Goal: Task Accomplishment & Management: Use online tool/utility

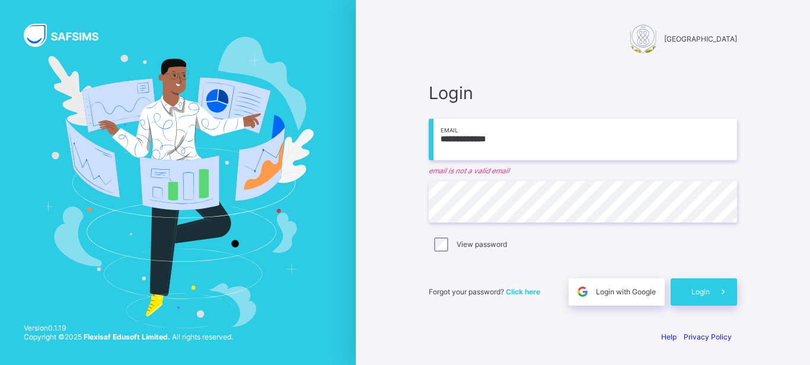
click at [475, 139] on input "**********" at bounding box center [583, 140] width 308 height 42
click at [510, 143] on input "**********" at bounding box center [583, 140] width 308 height 42
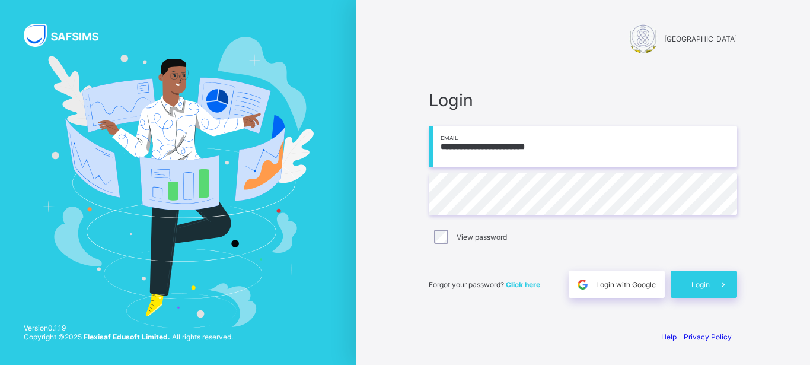
type input "**********"
click at [622, 255] on div "**********" at bounding box center [583, 194] width 308 height 208
click at [715, 283] on span at bounding box center [723, 284] width 27 height 27
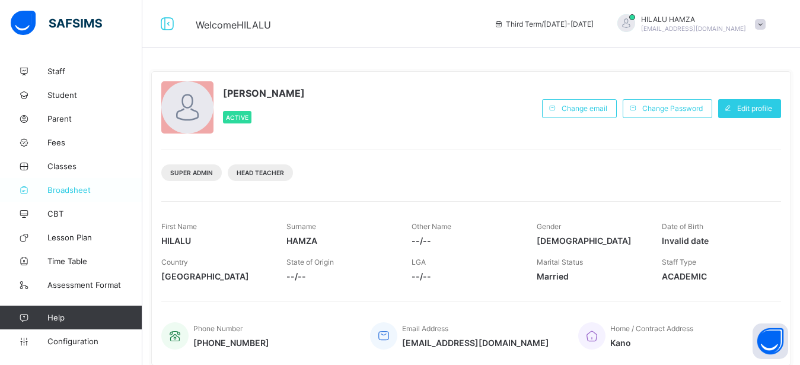
click at [67, 191] on span "Broadsheet" at bounding box center [94, 189] width 95 height 9
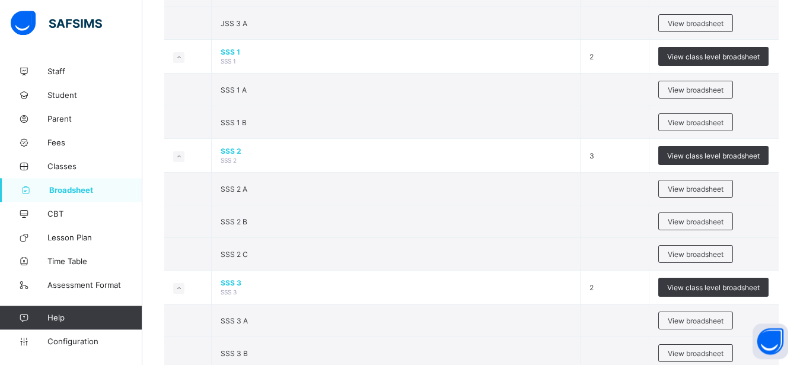
scroll to position [1322, 0]
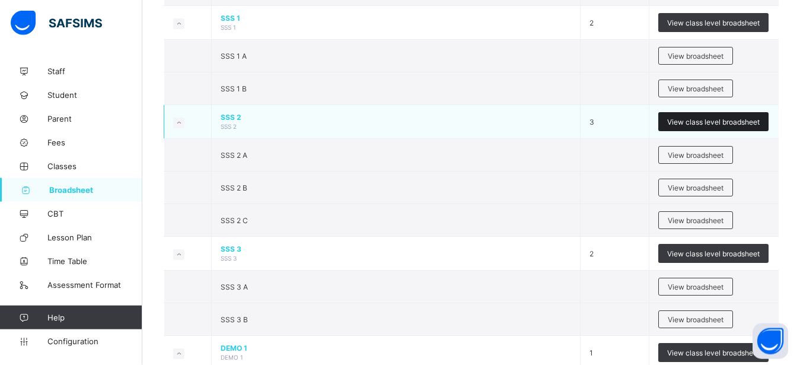
click at [707, 120] on span "View class level broadsheet" at bounding box center [713, 121] width 93 height 9
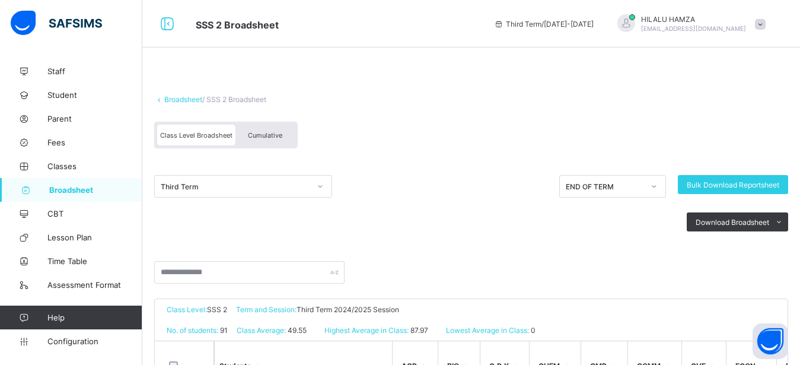
click at [263, 138] on span "Cumulative" at bounding box center [265, 135] width 34 height 8
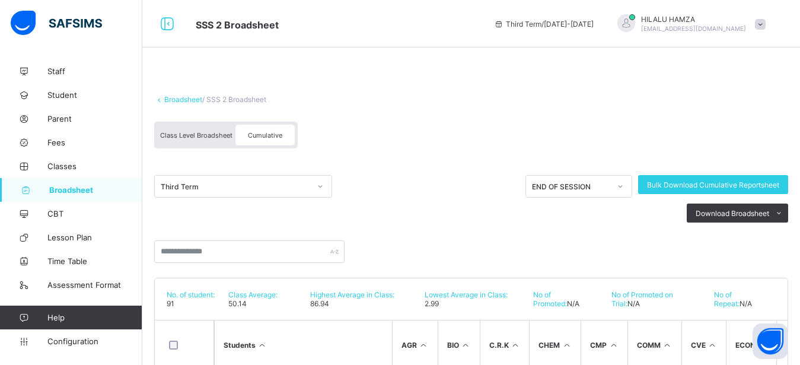
click at [268, 135] on span "Cumulative" at bounding box center [265, 135] width 34 height 8
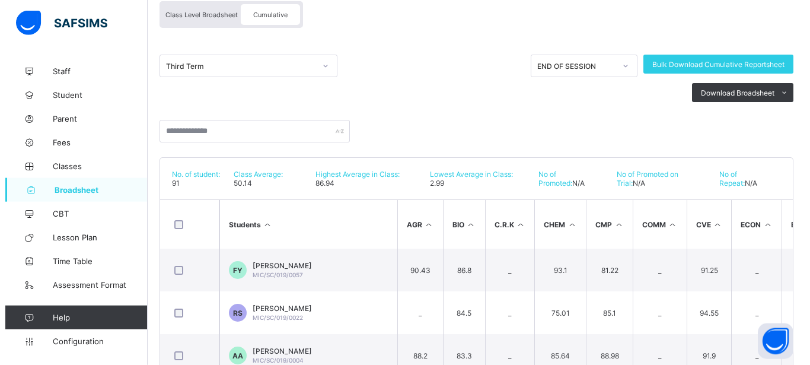
scroll to position [126, 0]
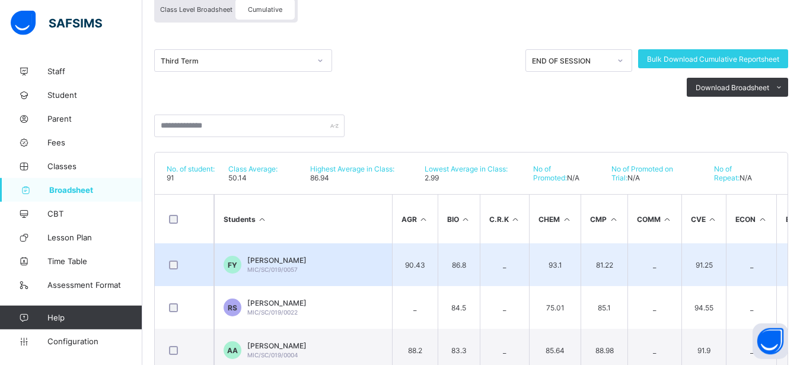
click at [365, 259] on td "FY [PERSON_NAME] MIC/SC/019/0057" at bounding box center [303, 264] width 178 height 43
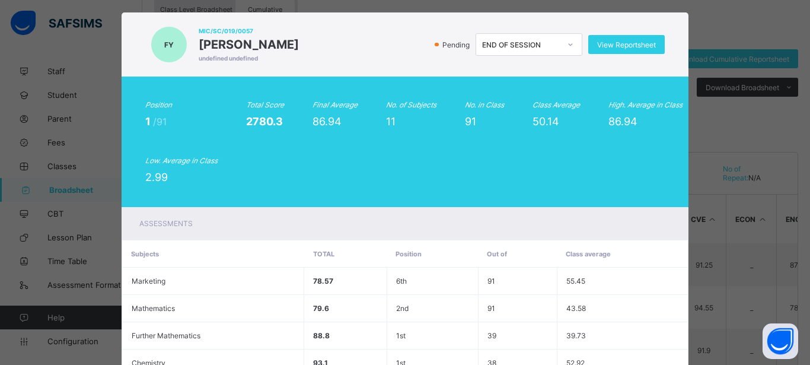
scroll to position [0, 0]
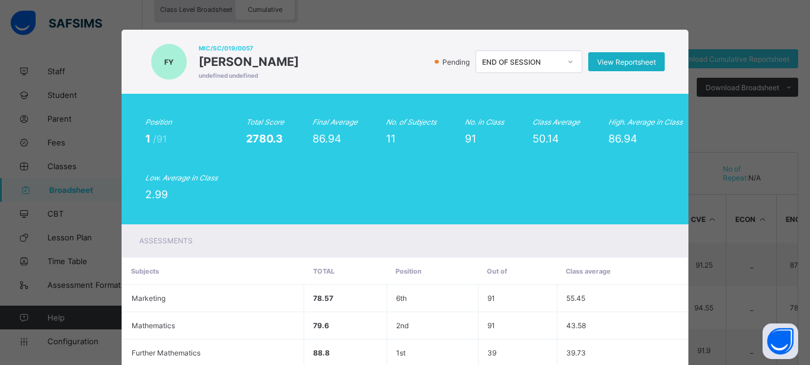
click at [610, 62] on span "View Reportsheet" at bounding box center [626, 62] width 59 height 9
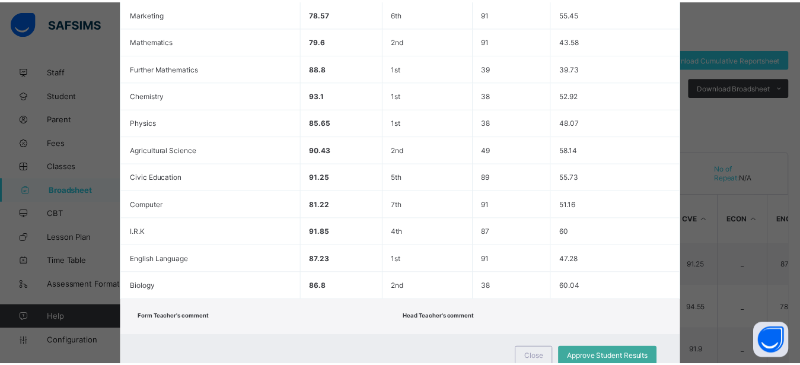
scroll to position [328, 0]
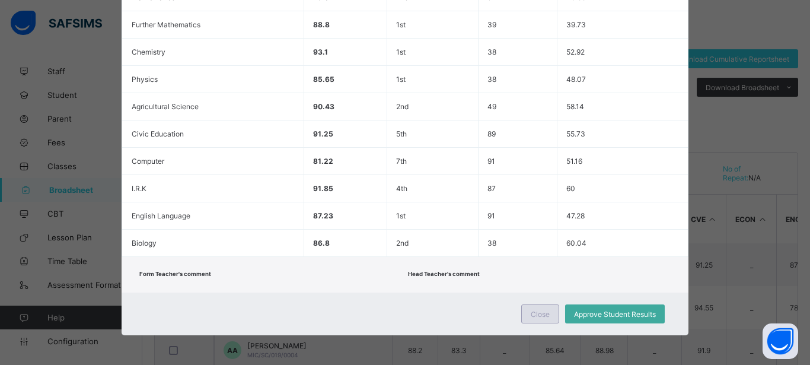
click at [531, 312] on span "Close" at bounding box center [540, 314] width 19 height 9
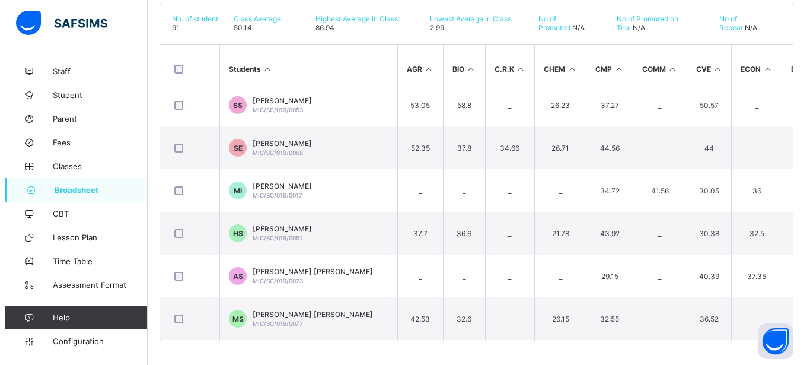
scroll to position [3265, 0]
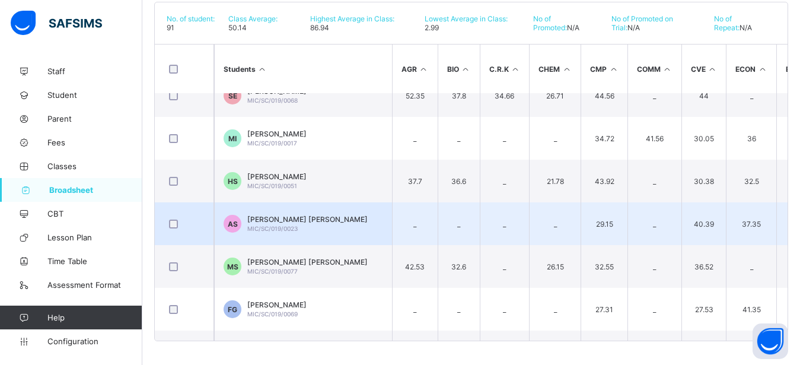
click at [294, 222] on span "[PERSON_NAME] [PERSON_NAME]" at bounding box center [307, 219] width 120 height 9
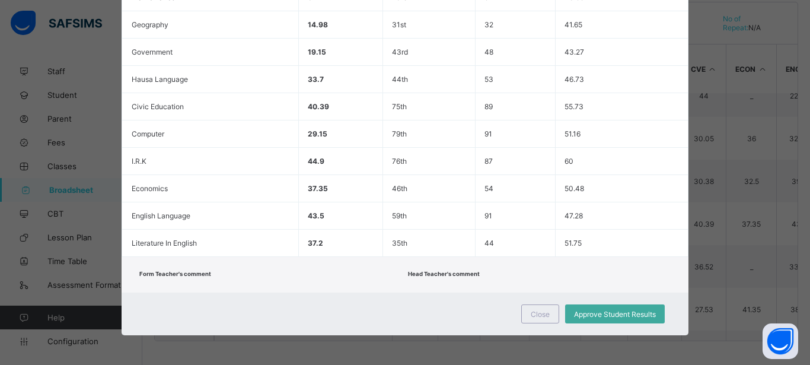
scroll to position [0, 0]
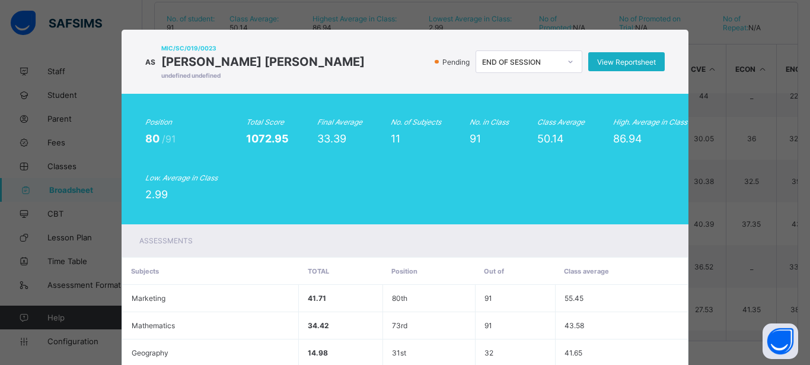
click at [620, 61] on span "View Reportsheet" at bounding box center [626, 62] width 59 height 9
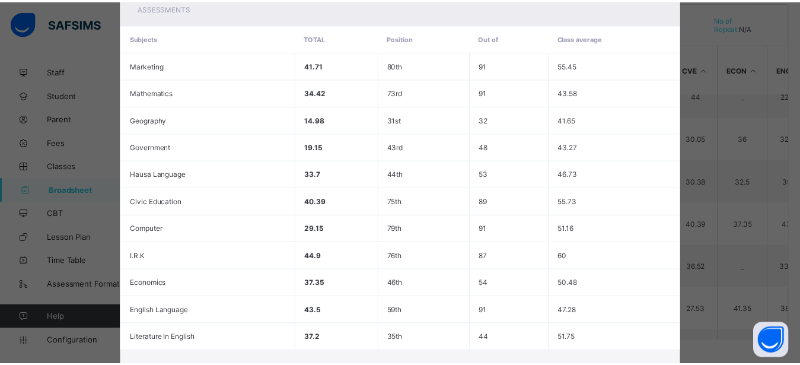
scroll to position [328, 0]
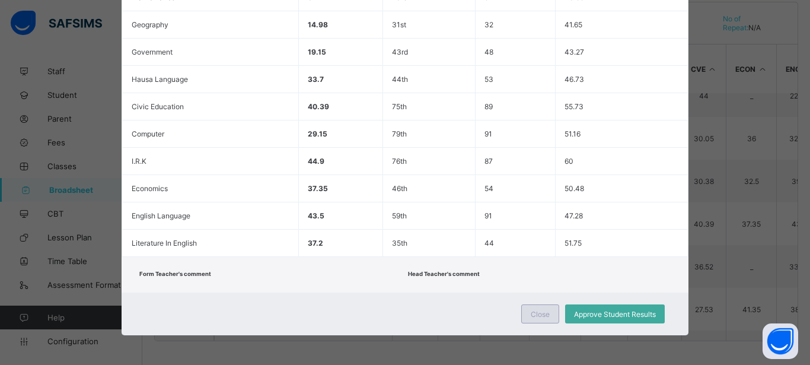
click at [537, 313] on span "Close" at bounding box center [540, 314] width 19 height 9
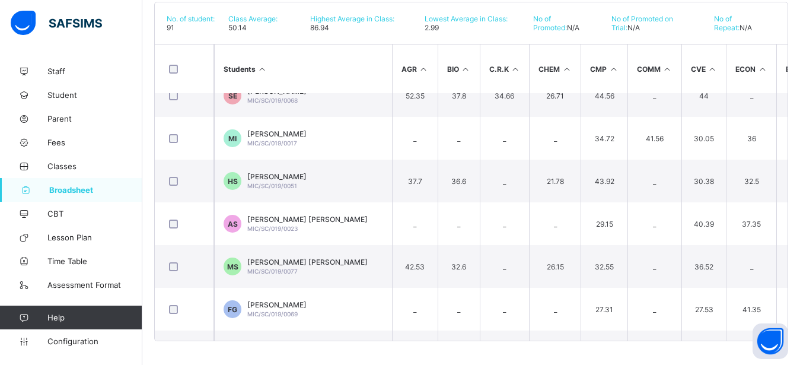
scroll to position [196, 0]
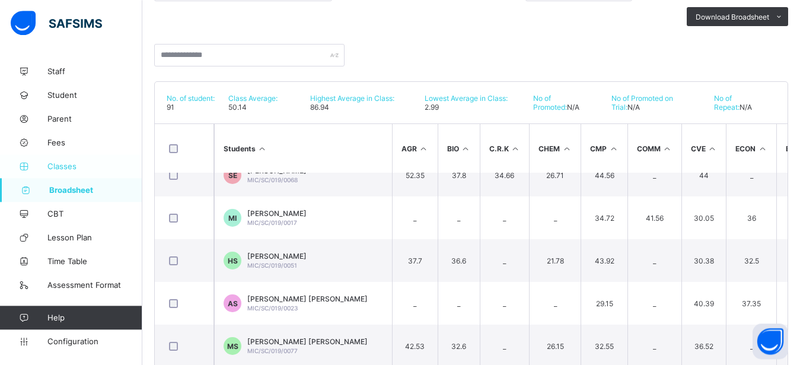
click at [58, 167] on span "Classes" at bounding box center [94, 165] width 95 height 9
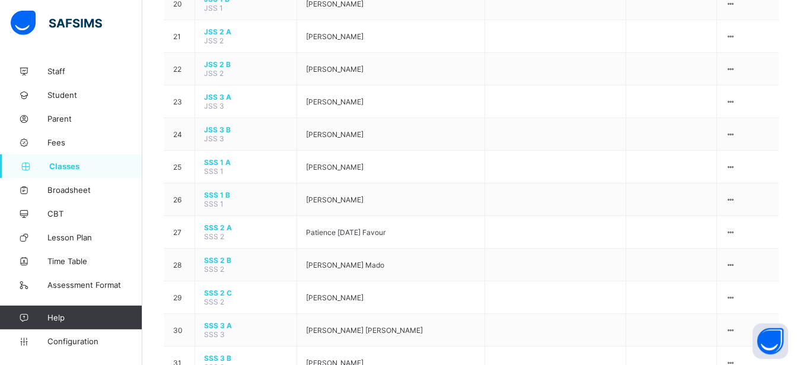
scroll to position [861, 0]
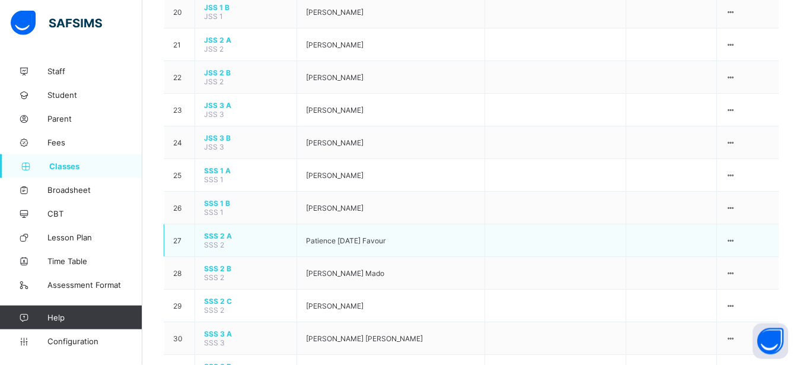
click at [386, 236] on span "Patience [DATE] Favour" at bounding box center [345, 240] width 79 height 9
click at [225, 231] on span "SSS 2 A" at bounding box center [246, 235] width 84 height 9
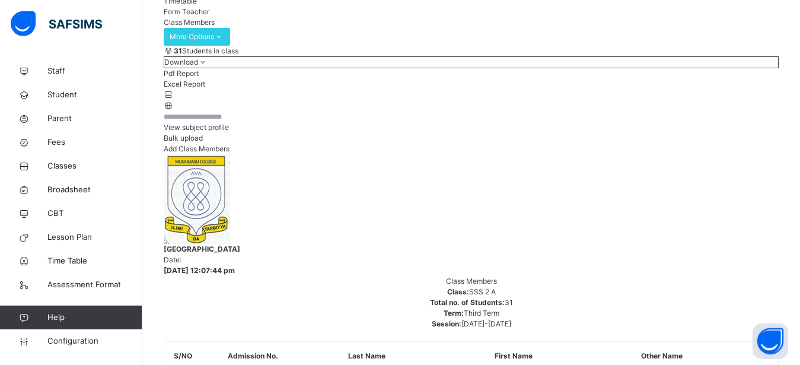
scroll to position [171, 0]
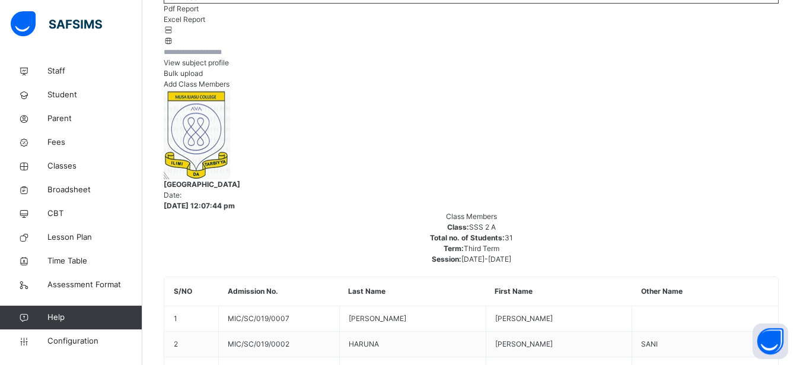
scroll to position [229, 0]
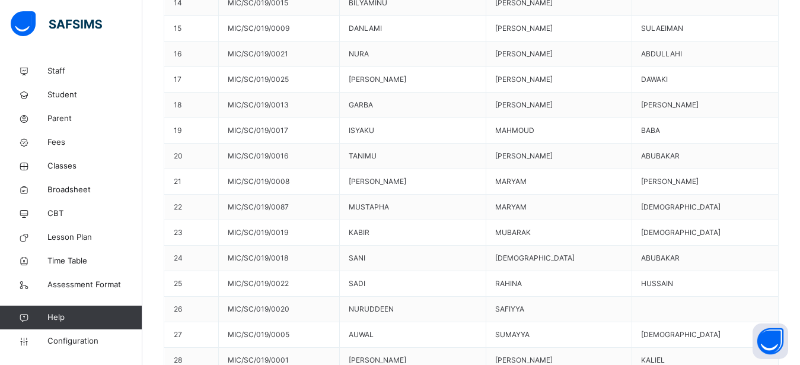
scroll to position [876, 0]
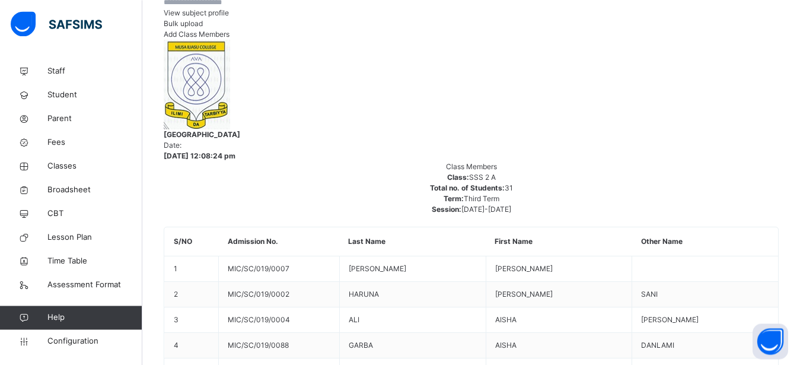
scroll to position [276, 0]
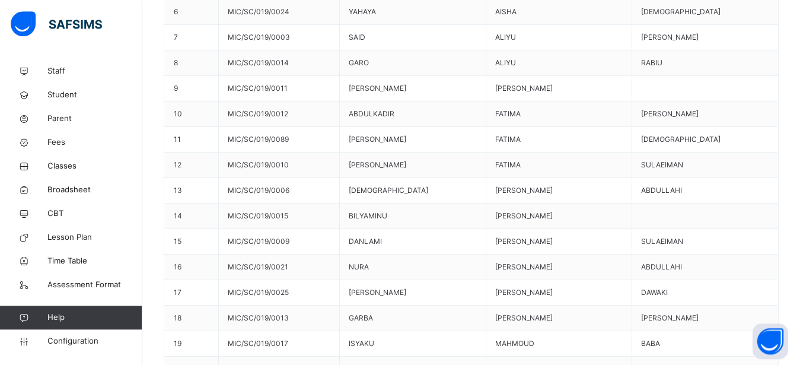
scroll to position [880, 0]
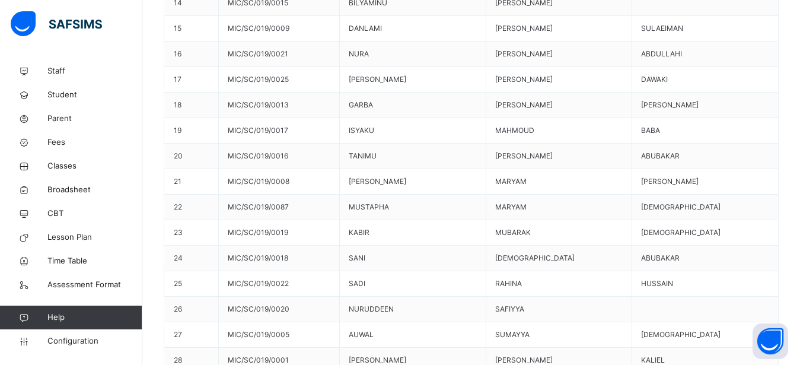
type textarea "**********"
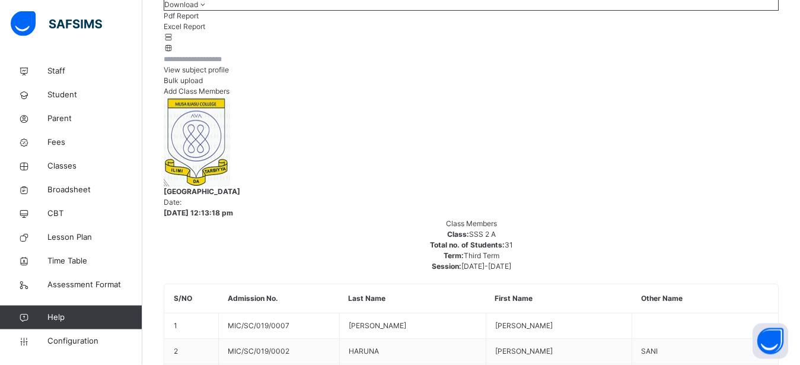
scroll to position [232, 0]
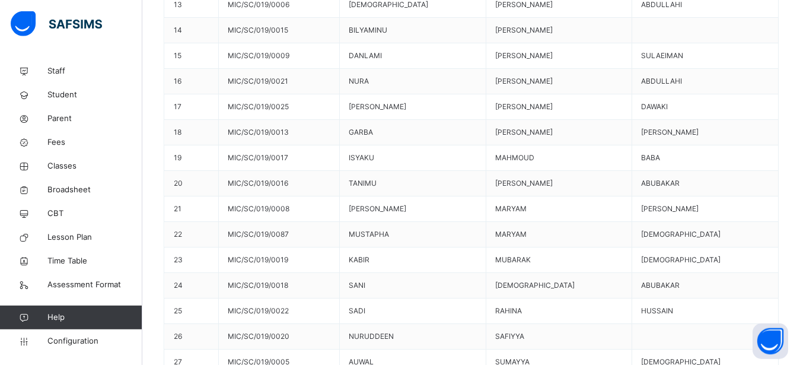
scroll to position [877, 0]
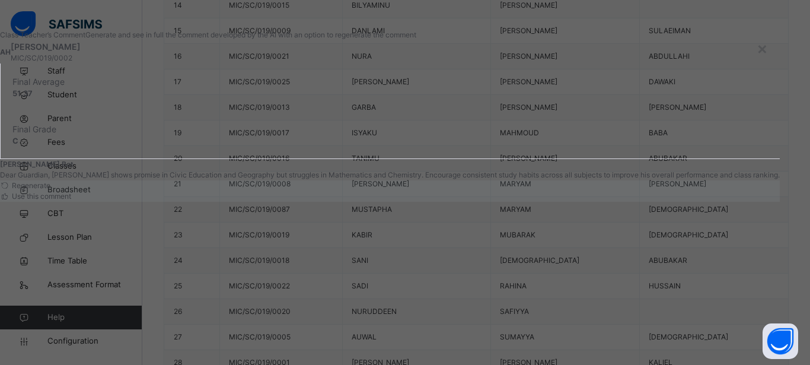
click at [71, 201] on span "Use this comment" at bounding box center [40, 196] width 61 height 9
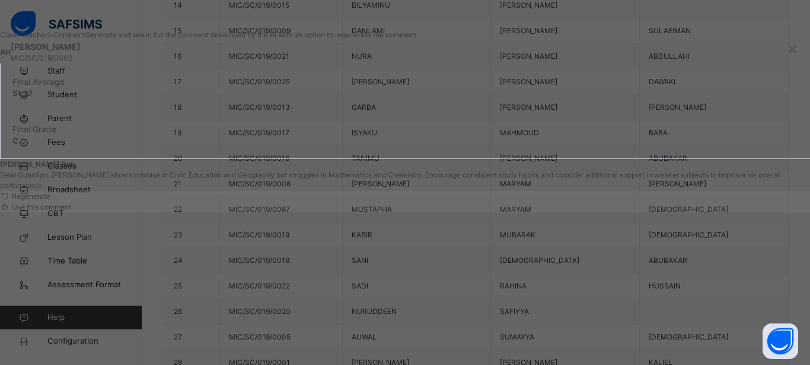
click at [50, 201] on span "Regenerate" at bounding box center [30, 196] width 40 height 9
click at [71, 211] on span "Use this comment" at bounding box center [40, 206] width 61 height 9
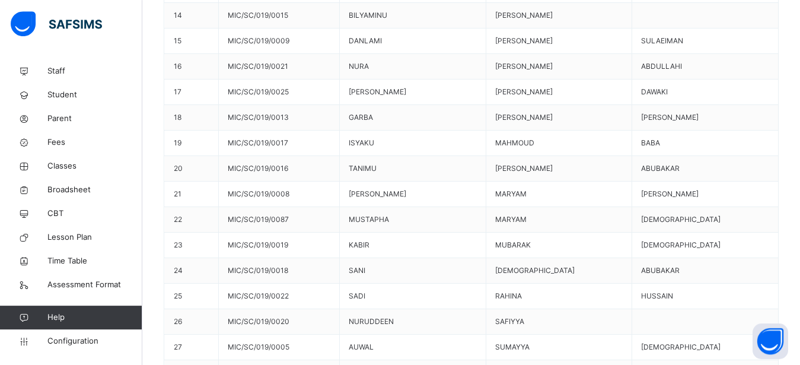
scroll to position [880, 0]
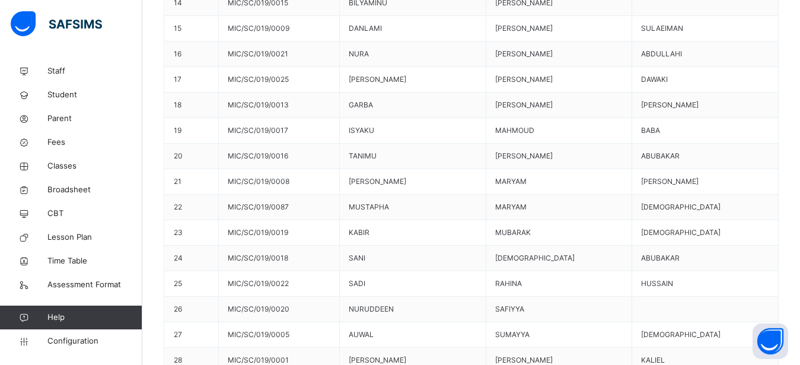
type textarea "**********"
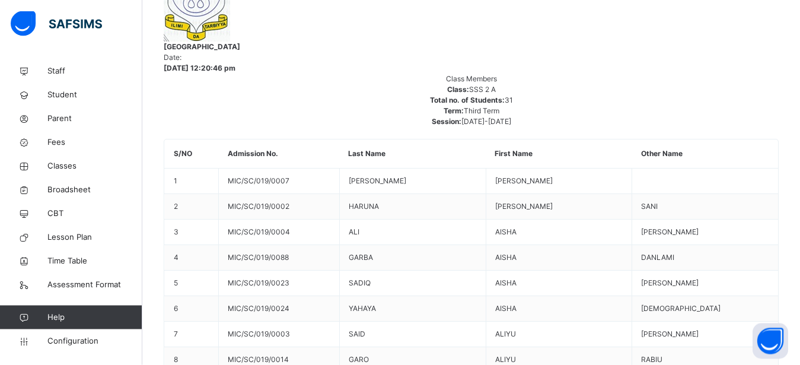
scroll to position [347, 0]
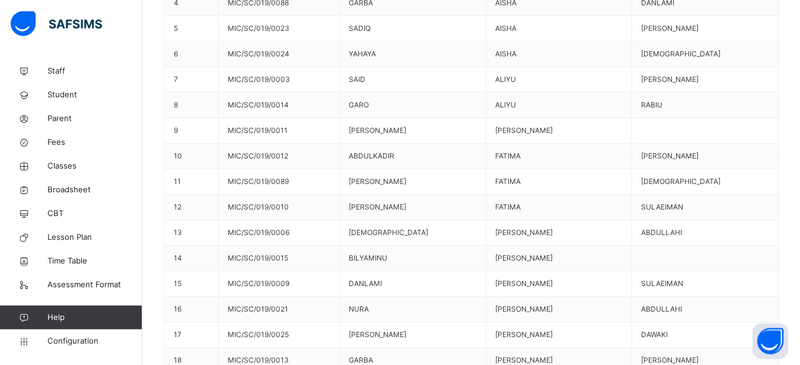
scroll to position [880, 0]
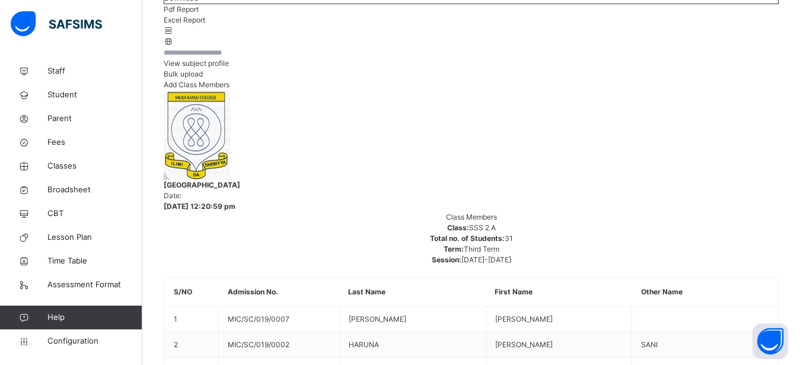
scroll to position [236, 0]
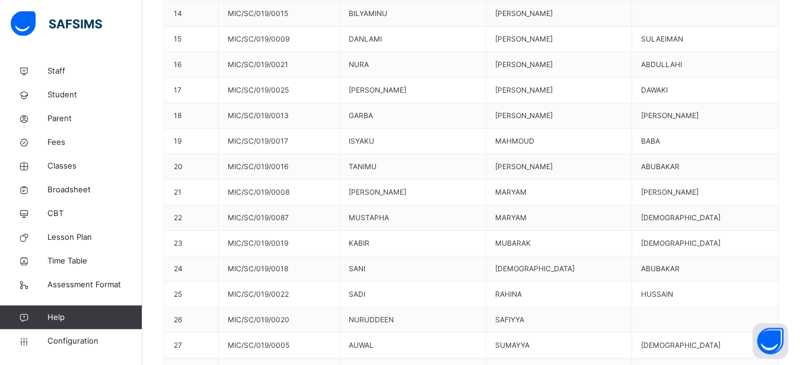
scroll to position [27, 0]
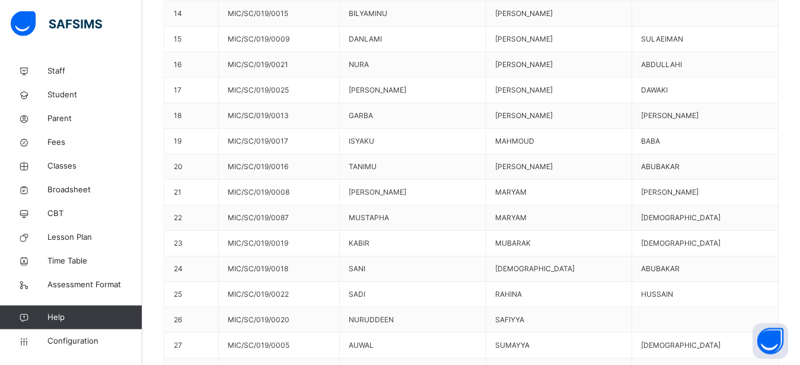
scroll to position [16, 0]
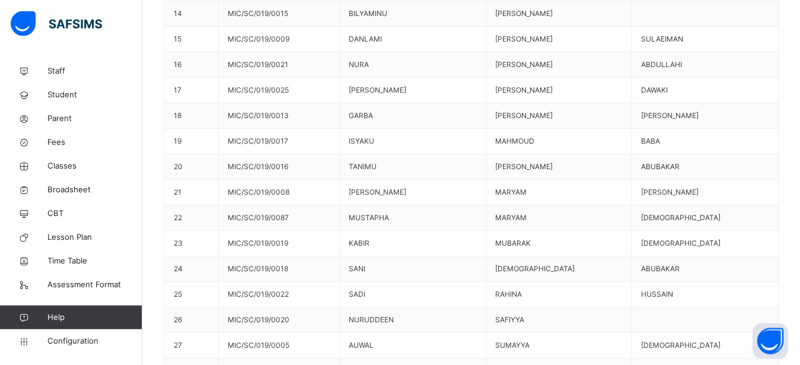
type textarea "**********"
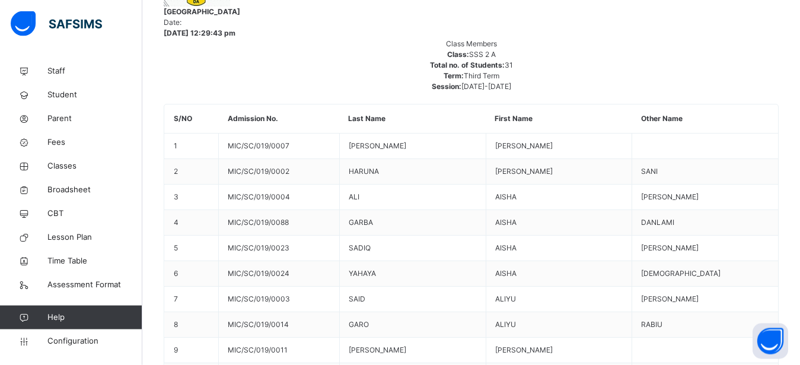
scroll to position [372, 0]
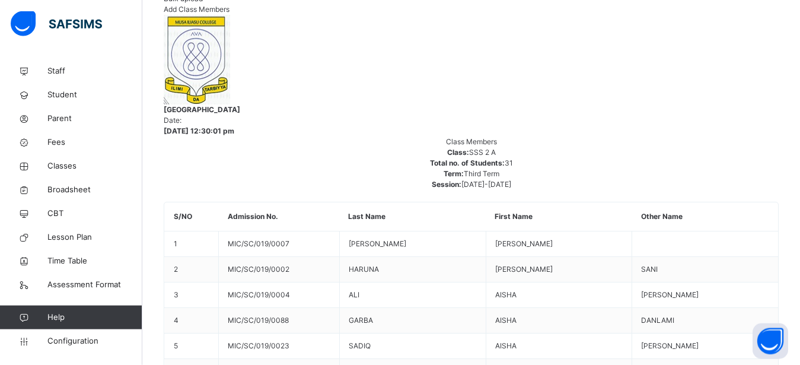
scroll to position [285, 0]
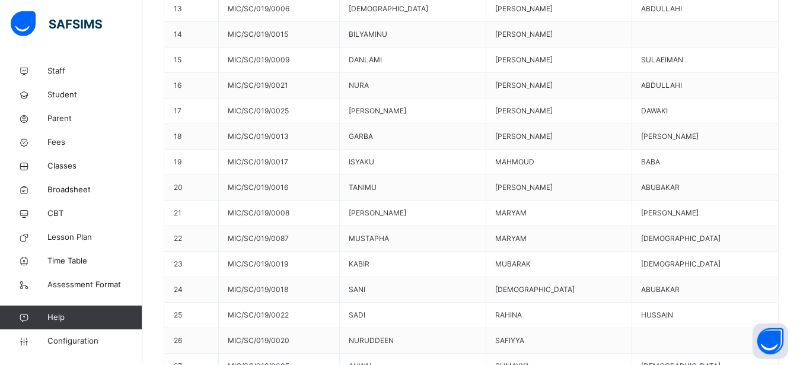
scroll to position [62, 0]
type textarea "**********"
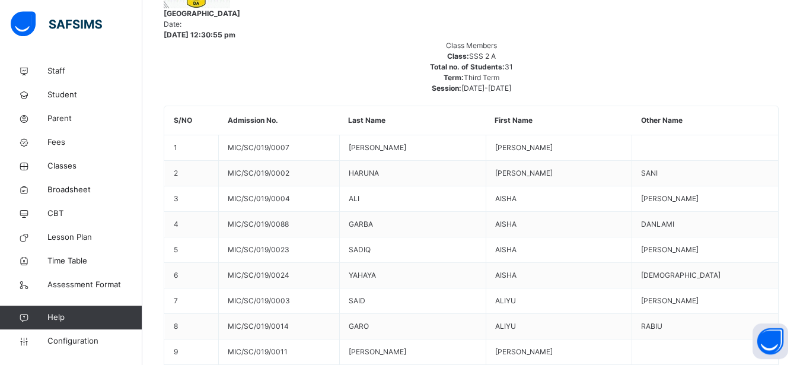
scroll to position [387, 0]
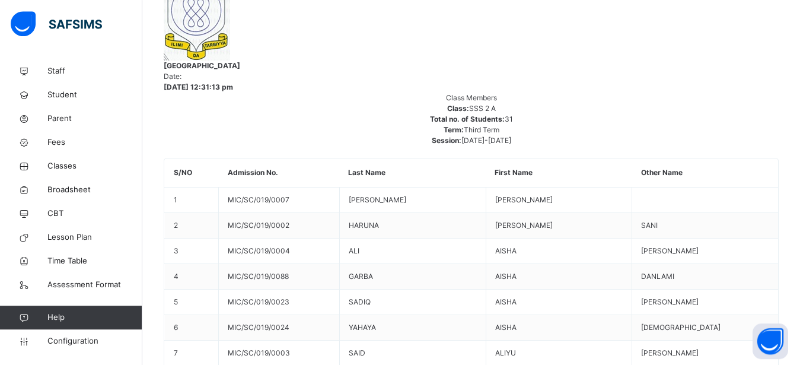
scroll to position [347, 0]
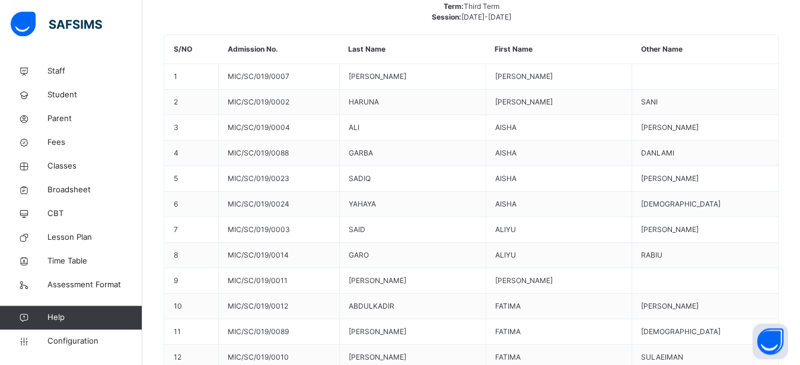
scroll to position [361, 0]
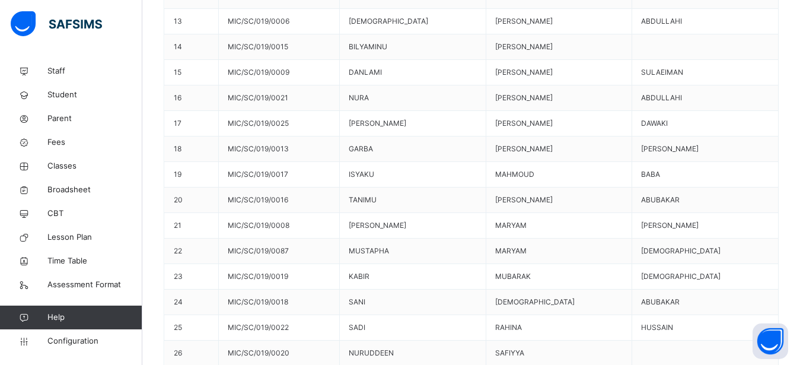
scroll to position [880, 0]
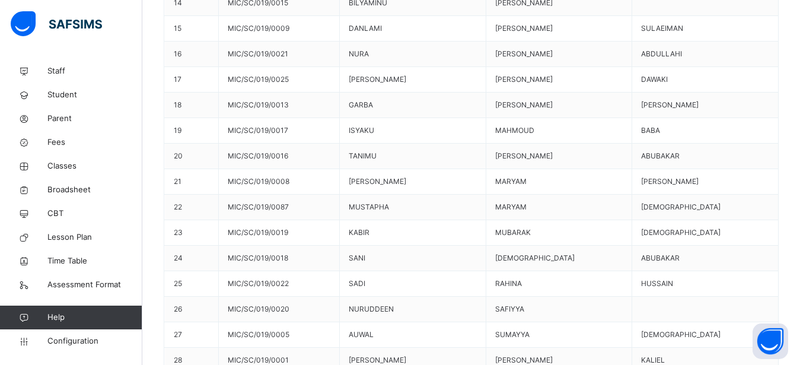
type textarea "**********"
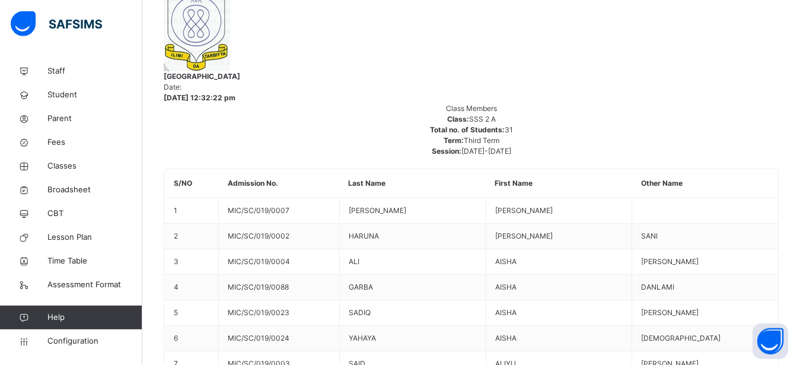
scroll to position [365, 0]
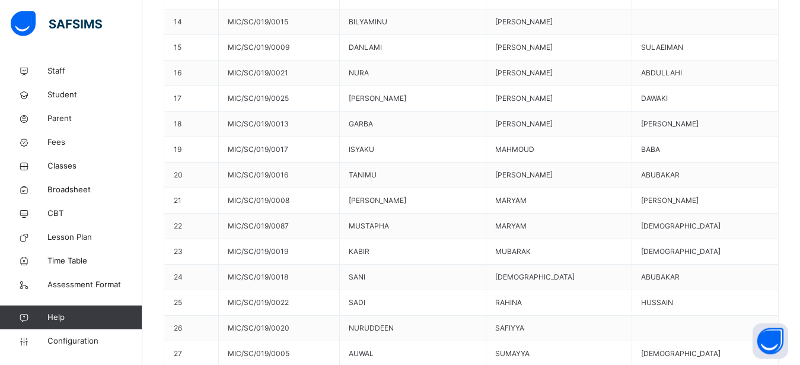
scroll to position [880, 0]
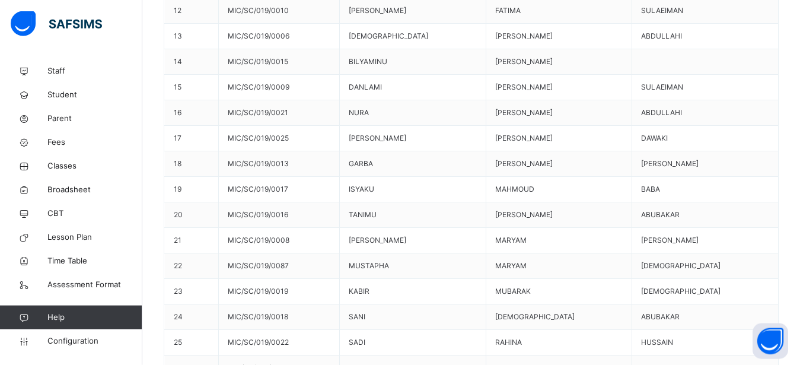
scroll to position [0, 0]
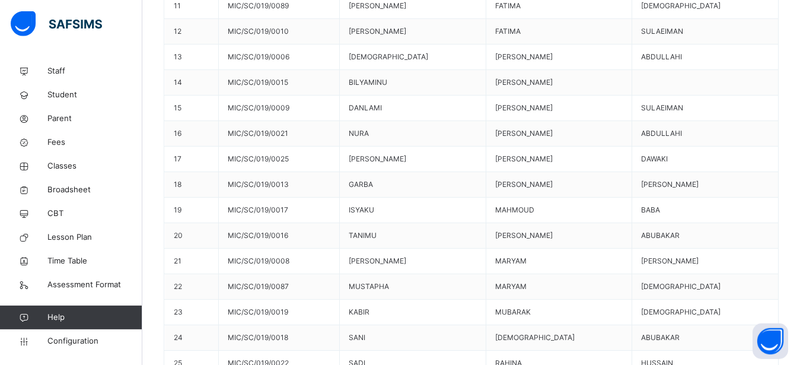
scroll to position [848, 0]
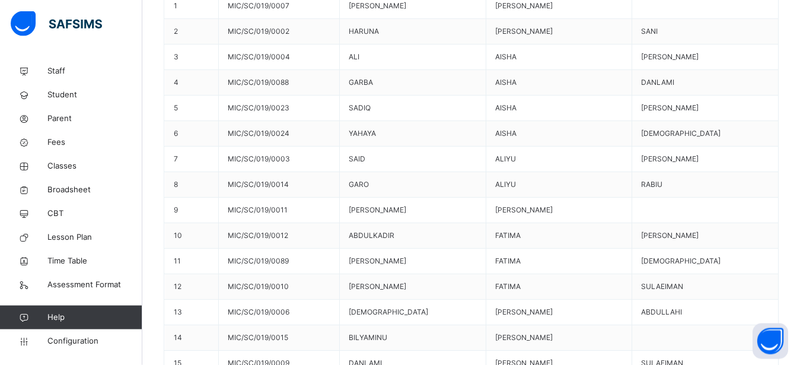
scroll to position [880, 0]
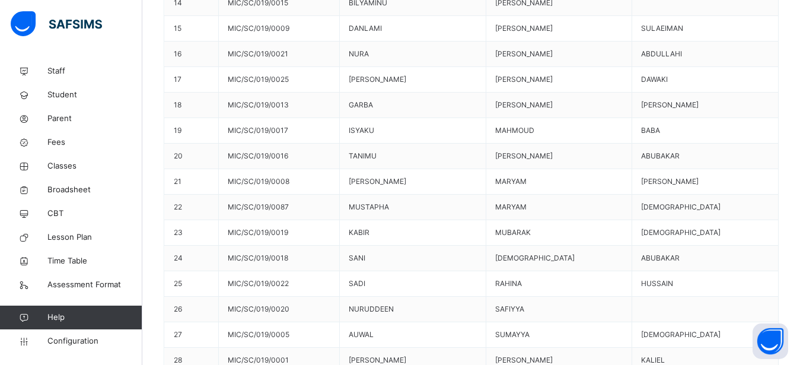
type textarea "**********"
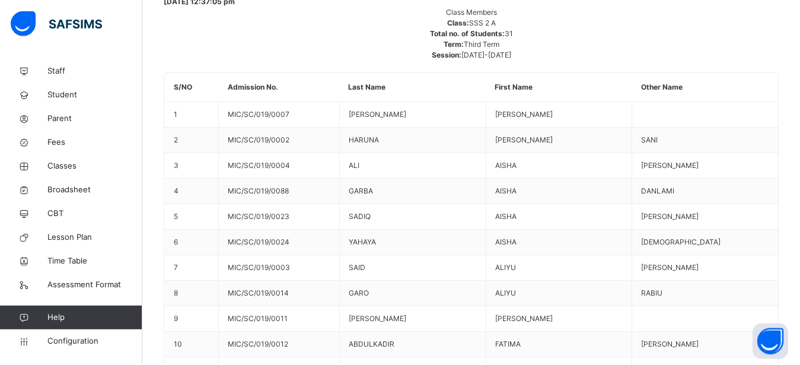
scroll to position [399, 0]
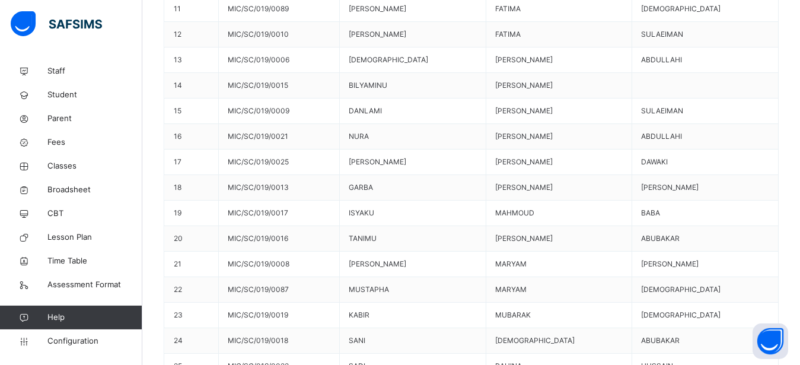
scroll to position [27, 0]
type textarea "**********"
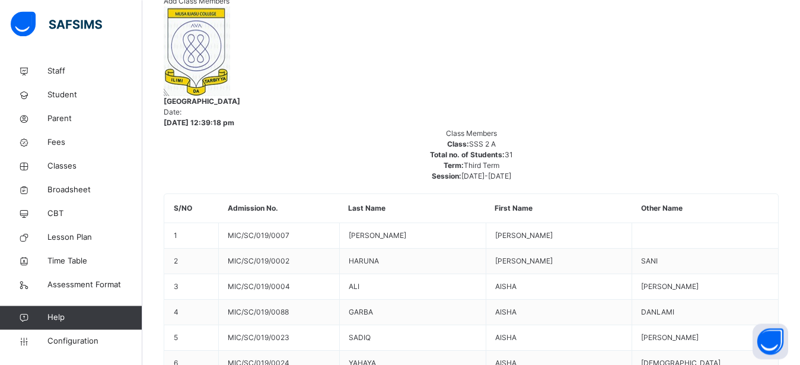
scroll to position [80, 0]
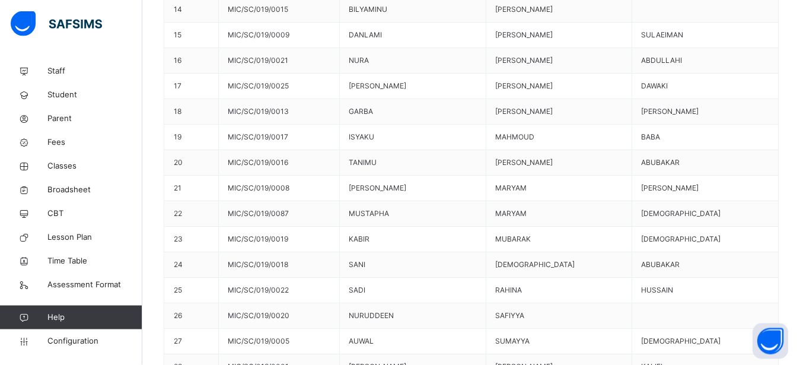
scroll to position [73, 0]
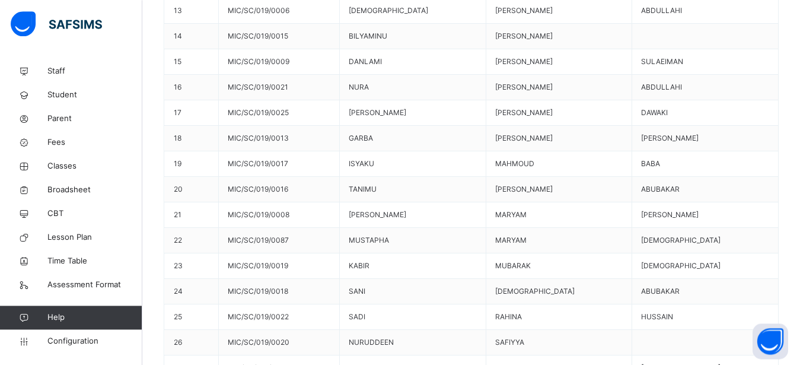
scroll to position [851, 0]
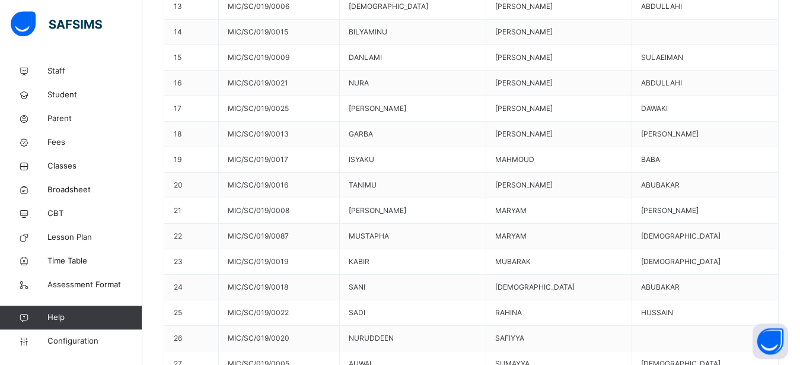
type textarea "**********"
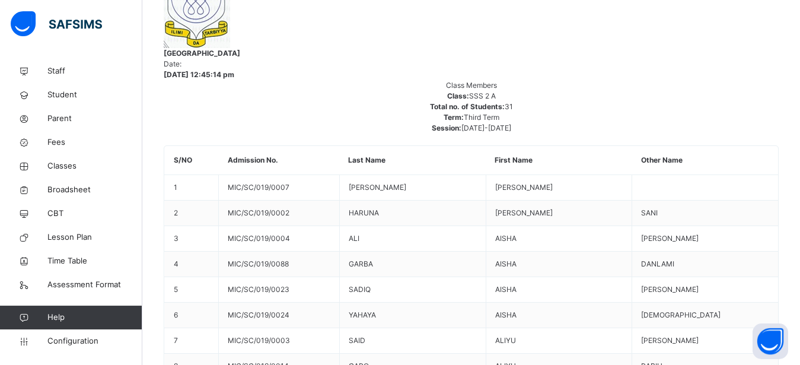
scroll to position [361, 0]
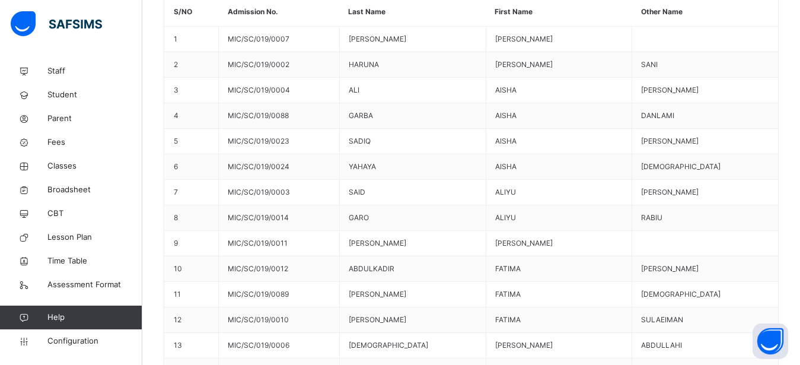
scroll to position [510, 0]
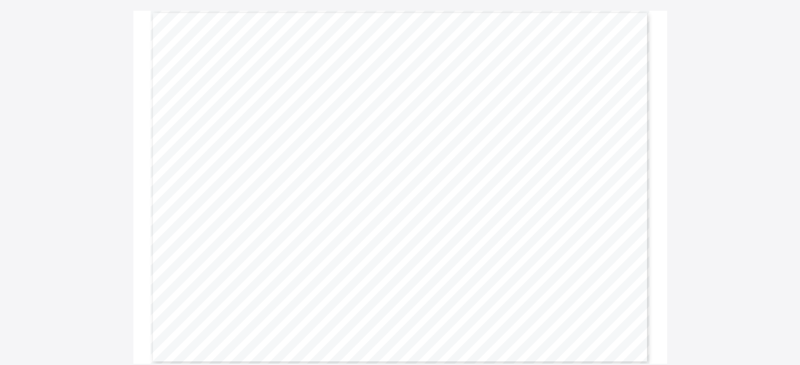
scroll to position [98, 0]
click at [597, 236] on span "recommend additional support at home and after-school tutoring" at bounding box center [560, 238] width 136 height 4
